Goal: Use online tool/utility: Use online tool/utility

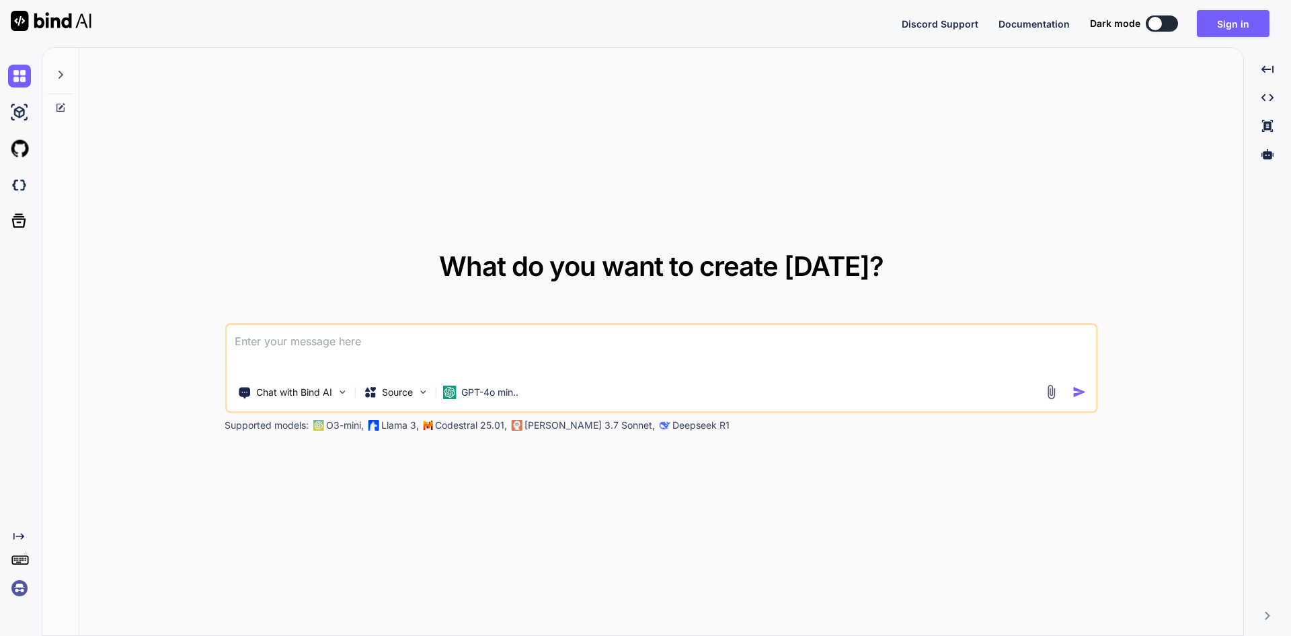
click at [281, 363] on textarea at bounding box center [662, 350] width 870 height 50
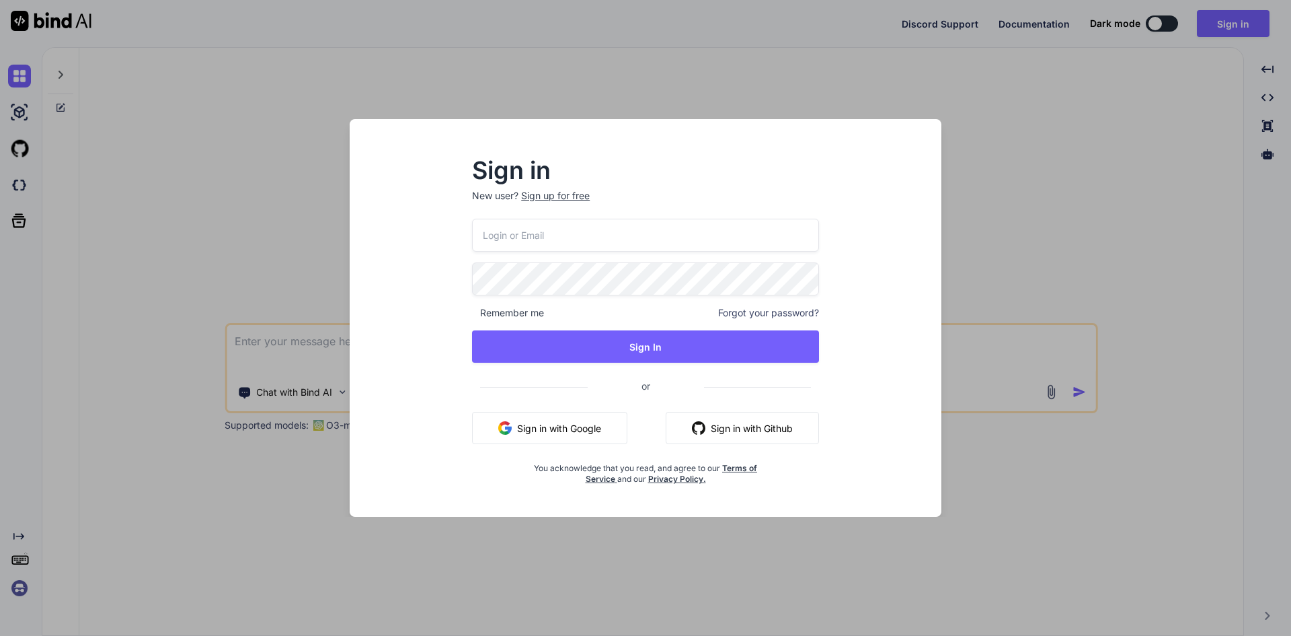
click at [975, 129] on div "Sign in New user? Sign up for free Remember me Forgot your password? Sign In or…" at bounding box center [645, 318] width 1291 height 636
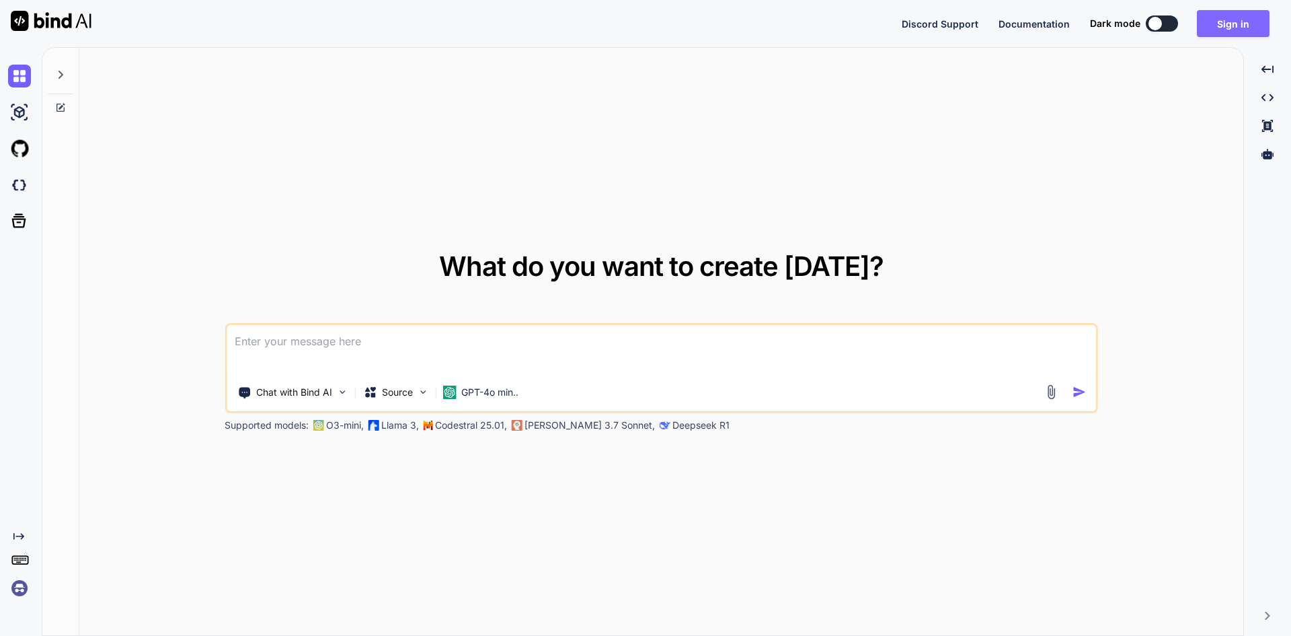
click at [1209, 28] on button "Sign in" at bounding box center [1233, 23] width 73 height 27
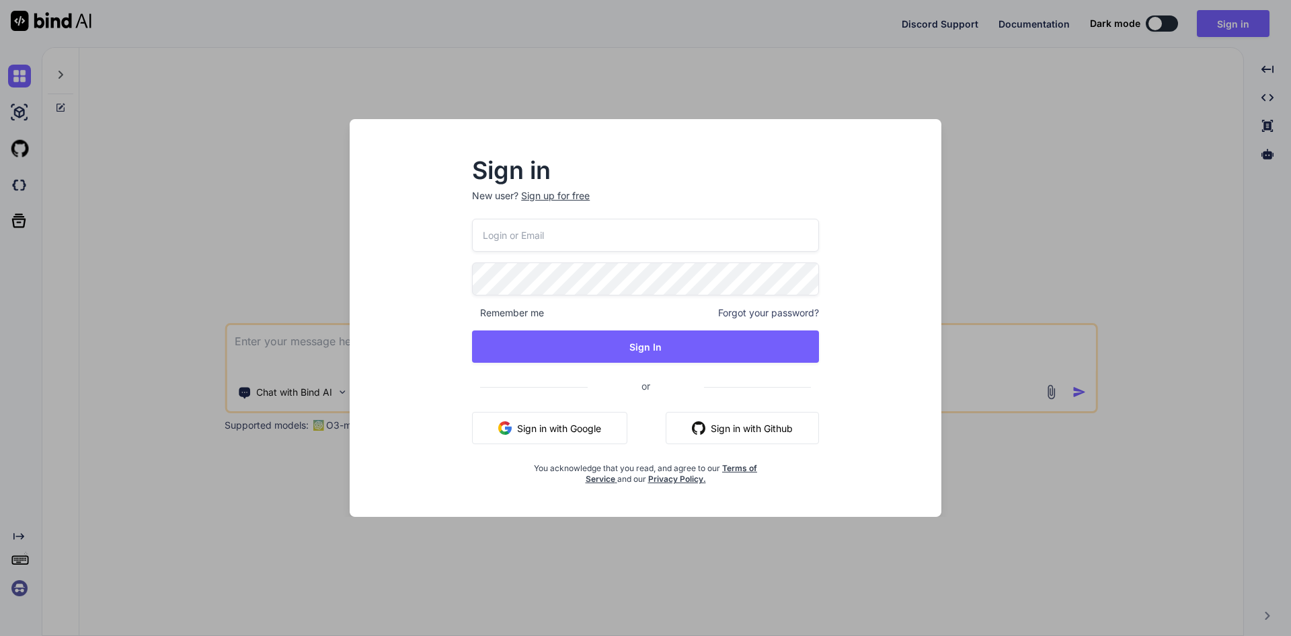
click at [502, 236] on input "email" at bounding box center [645, 235] width 347 height 33
paste input "[EMAIL_ADDRESS][DOMAIN_NAME]"
type input "[EMAIL_ADDRESS][DOMAIN_NAME]"
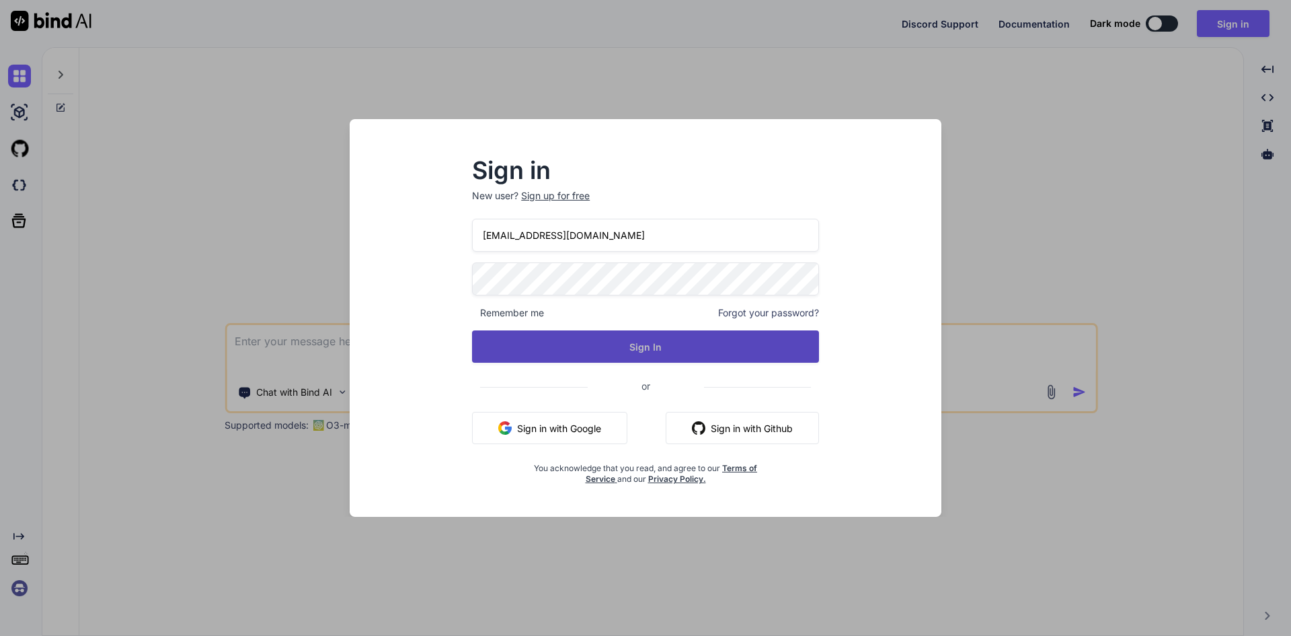
click at [637, 351] on button "Sign In" at bounding box center [645, 346] width 347 height 32
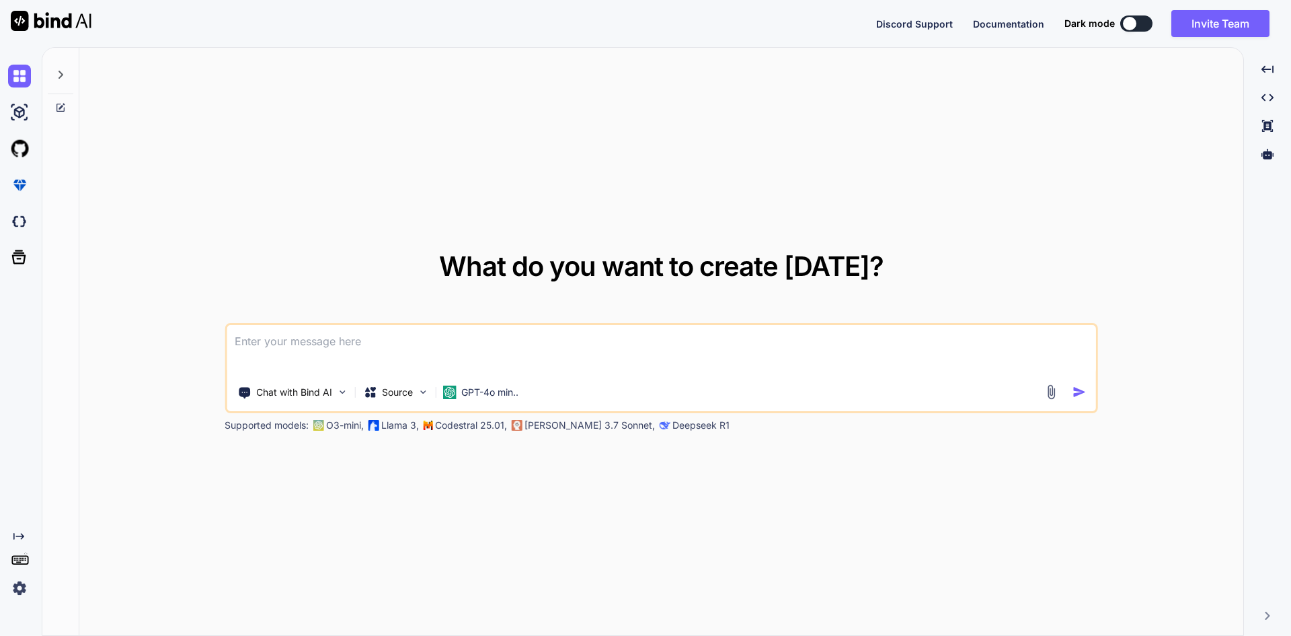
click at [350, 344] on textarea at bounding box center [662, 350] width 870 height 50
paste textarea "**Code optimization** * The `onboardVendor` method directly returns the result …"
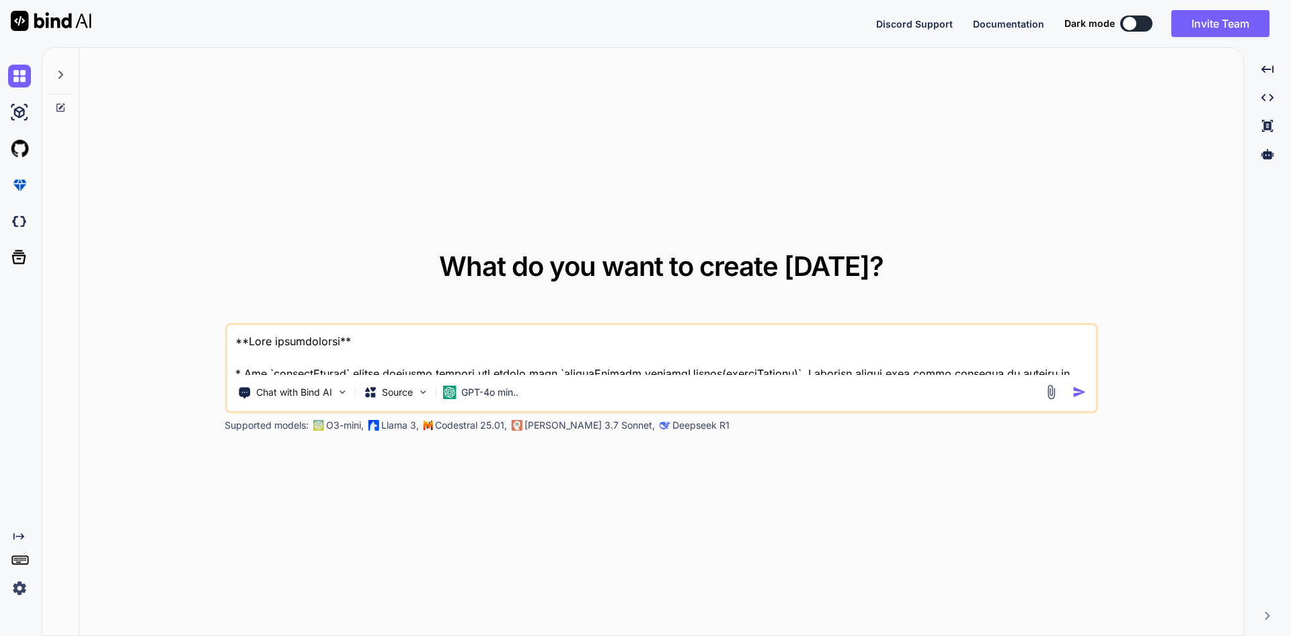
scroll to position [1229, 0]
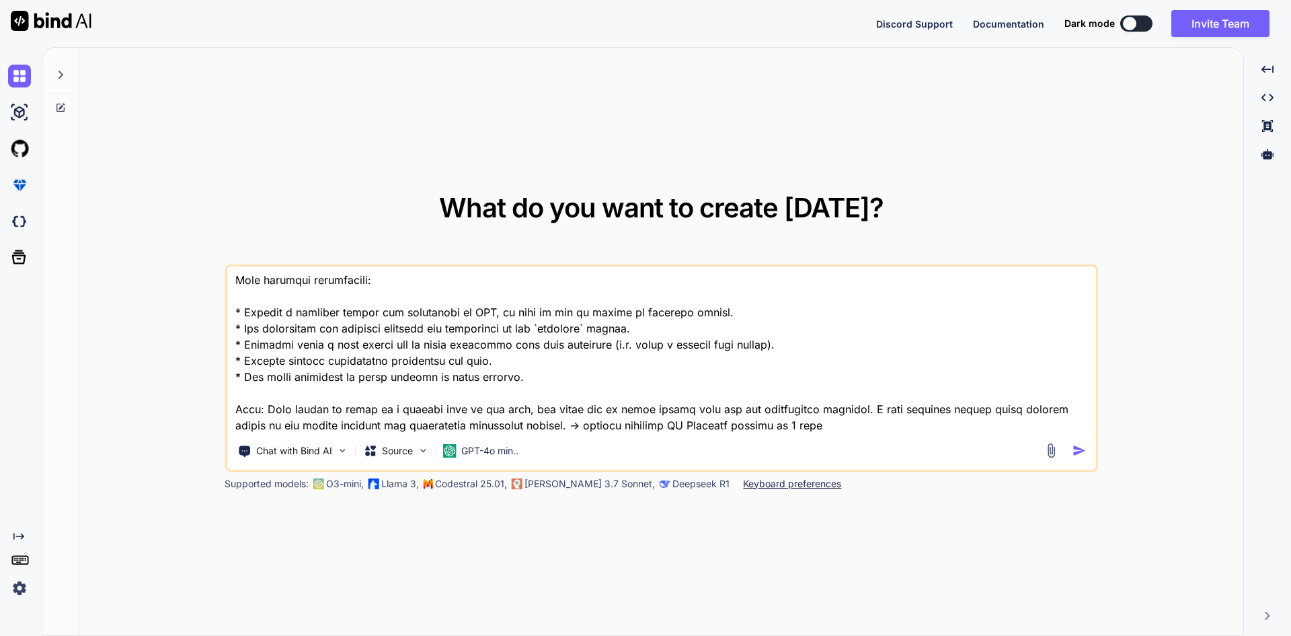
type textarea "**Code optimization** * The `onboardVendor` method directly returns the result …"
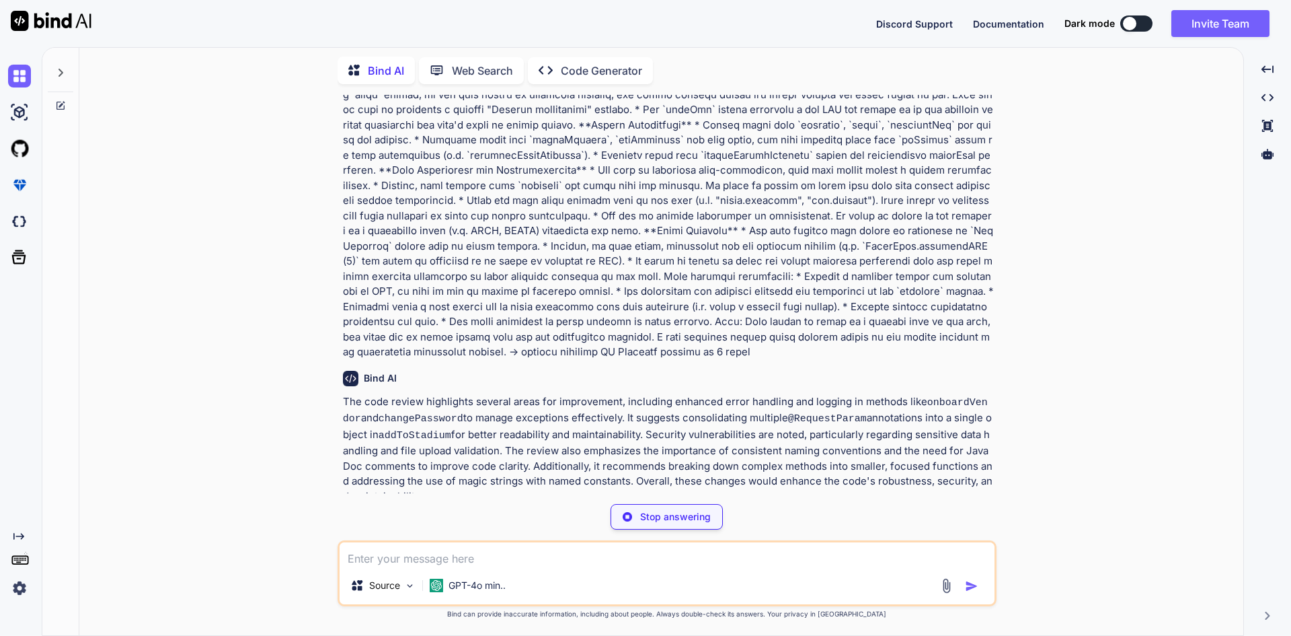
scroll to position [372, 0]
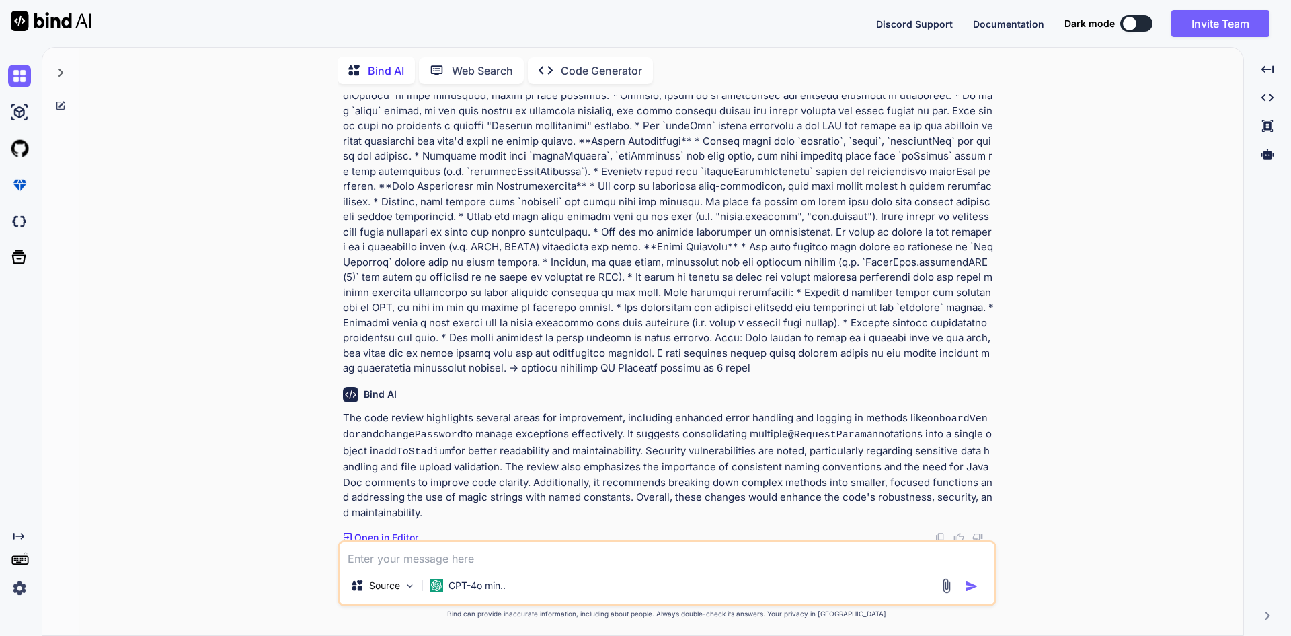
click at [340, 417] on div "You Bind AI The code review highlights several areas for improvement, including…" at bounding box center [668, 317] width 656 height 445
drag, startPoint x: 393, startPoint y: 510, endPoint x: 623, endPoint y: 416, distance: 247.9
click at [623, 416] on p "The code review highlights several areas for improvement, including enhanced er…" at bounding box center [668, 465] width 651 height 110
copy p "including enhanced error handling and logging in methods like onboardVendor and…"
drag, startPoint x: 473, startPoint y: 418, endPoint x: 525, endPoint y: 511, distance: 106.6
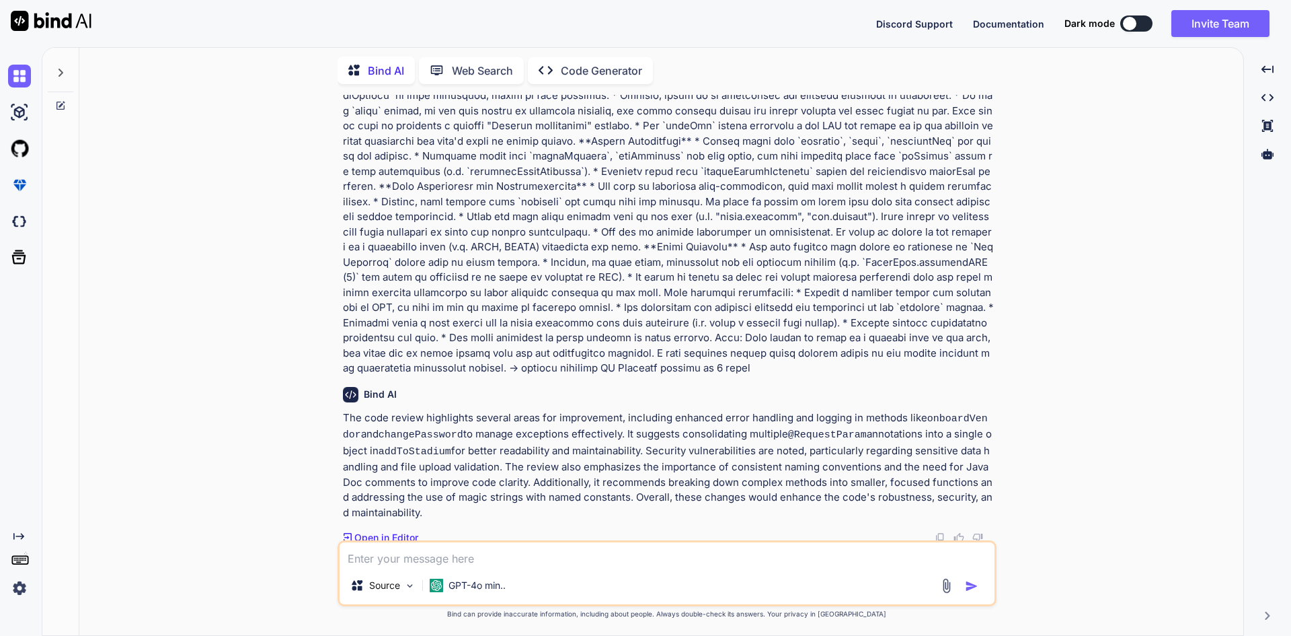
click at [525, 511] on p "The code review highlights several areas for improvement, including enhanced er…" at bounding box center [668, 465] width 651 height 110
copy p "several areas for improvement, including enhanced error handling and logging in…"
